Goal: Submit feedback/report problem

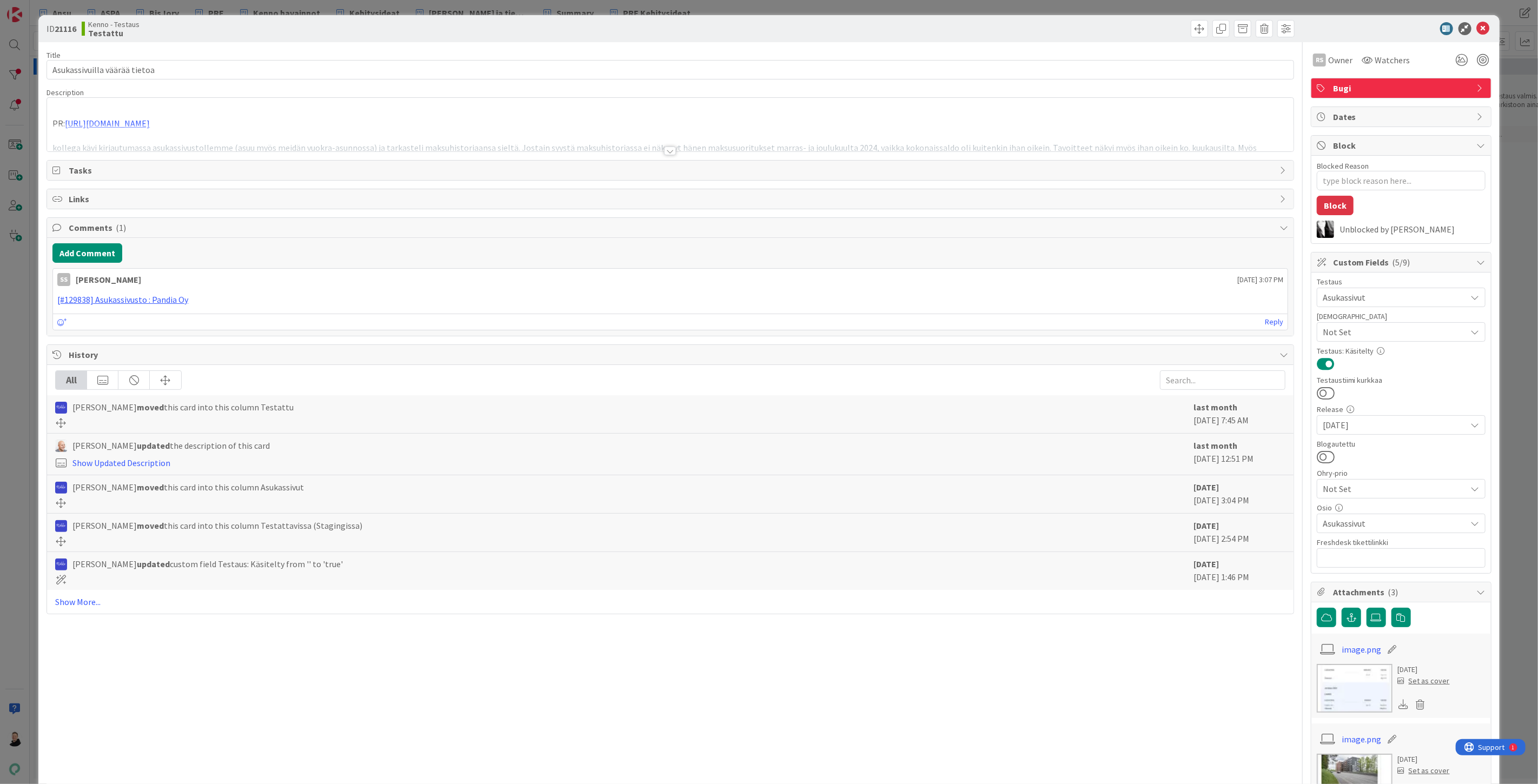
type textarea "x"
click at [664, 151] on div at bounding box center [670, 150] width 12 height 9
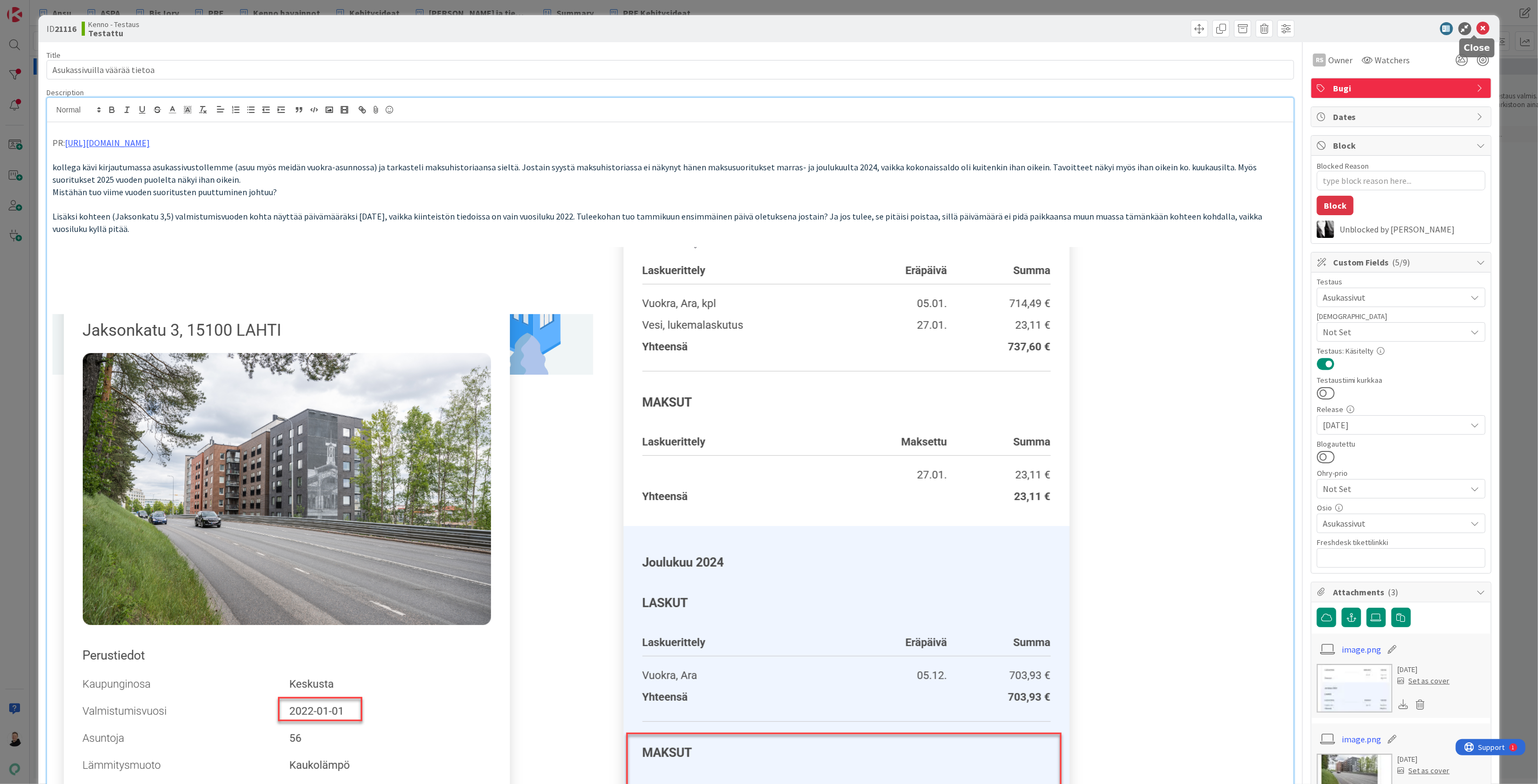
click at [1477, 29] on icon at bounding box center [1483, 28] width 13 height 13
